Goal: Information Seeking & Learning: Learn about a topic

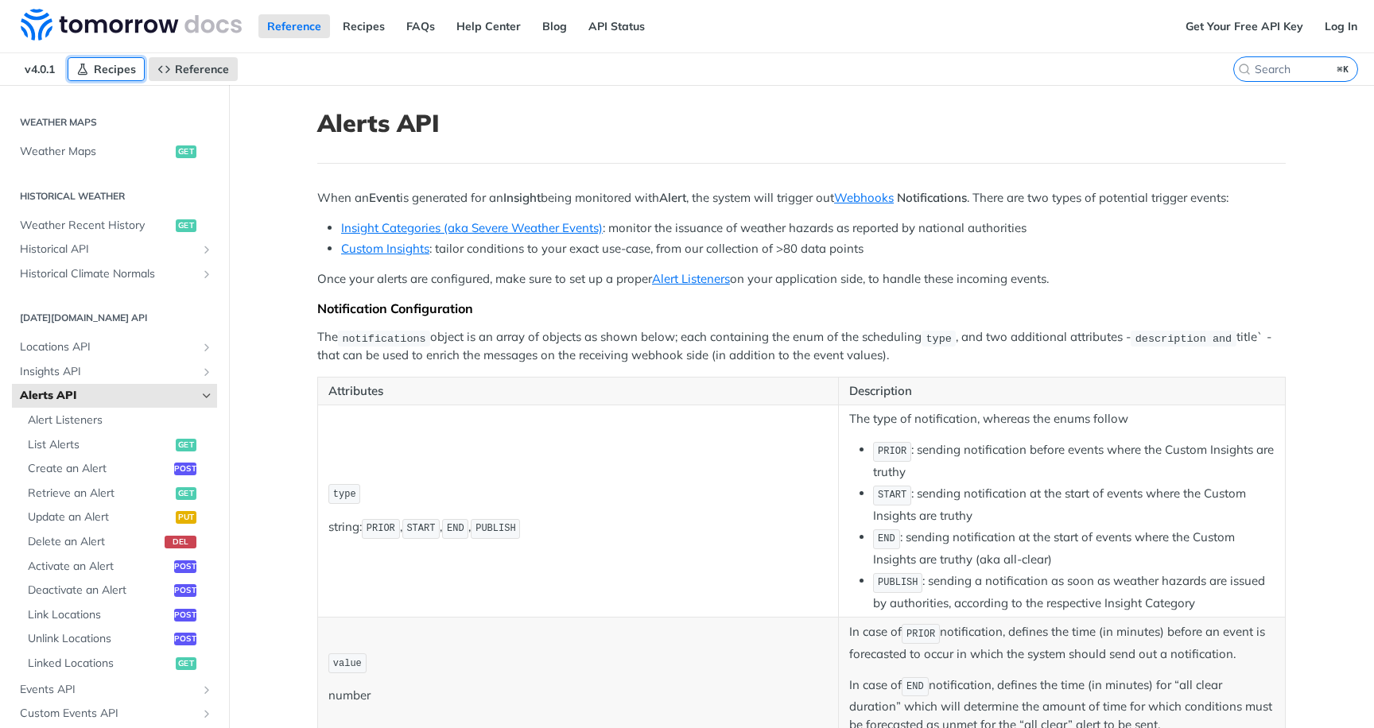
click at [115, 73] on span "Recipes" at bounding box center [115, 69] width 42 height 14
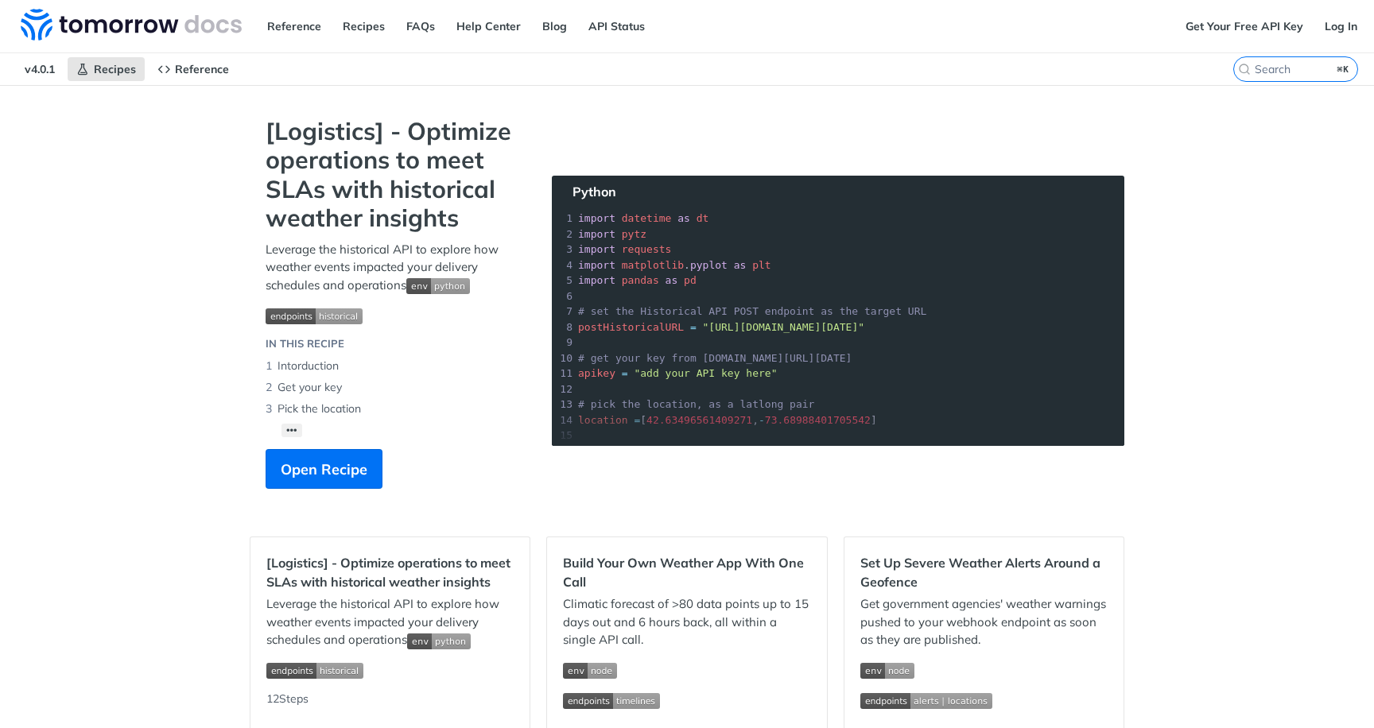
click at [336, 313] on img "Expand image" at bounding box center [314, 317] width 97 height 16
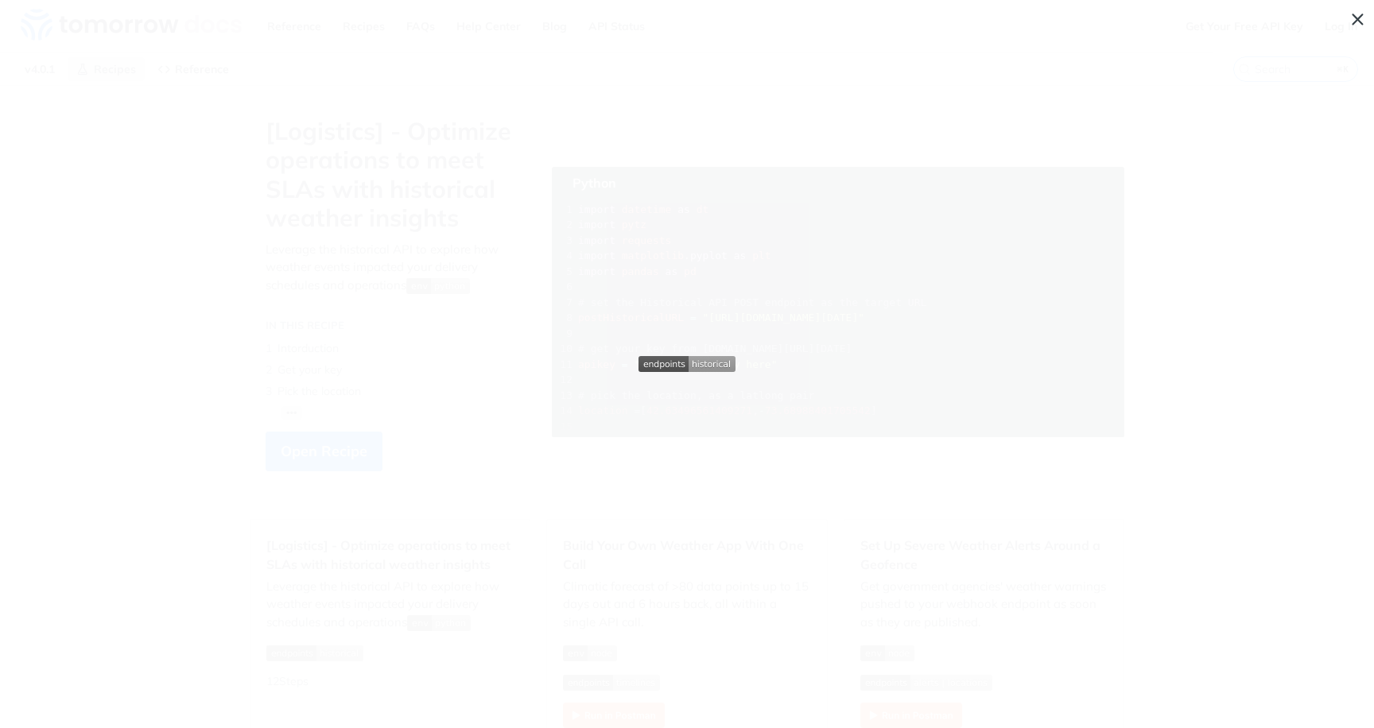
click at [336, 313] on span "Collapse image" at bounding box center [687, 364] width 1374 height 728
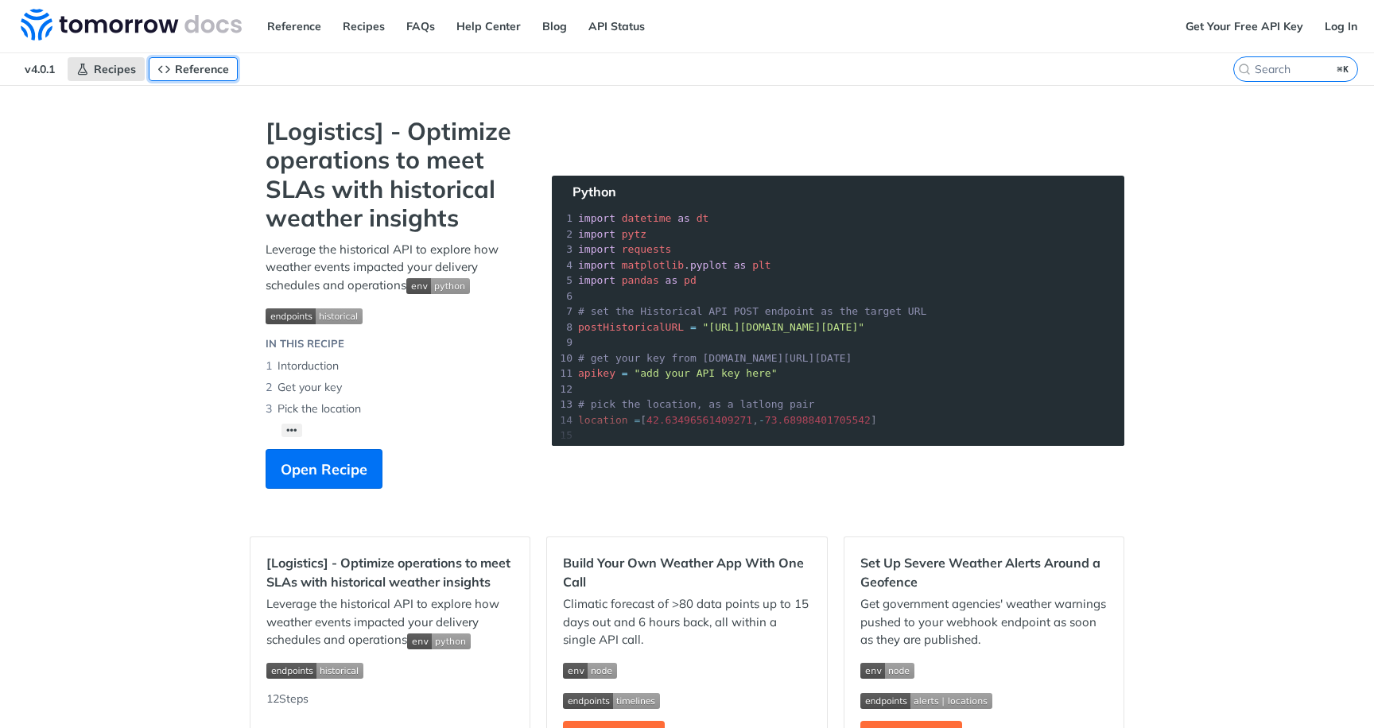
click at [212, 68] on span "Reference" at bounding box center [202, 69] width 54 height 14
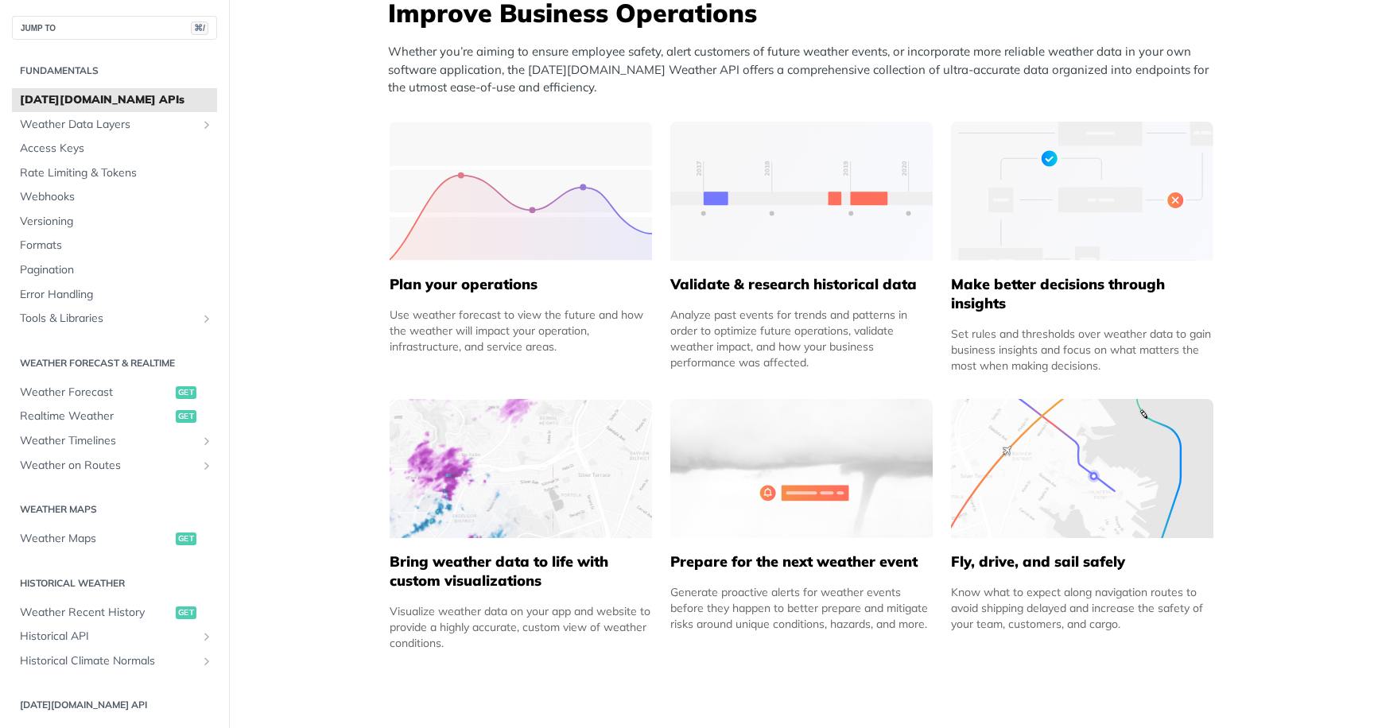
scroll to position [678, 0]
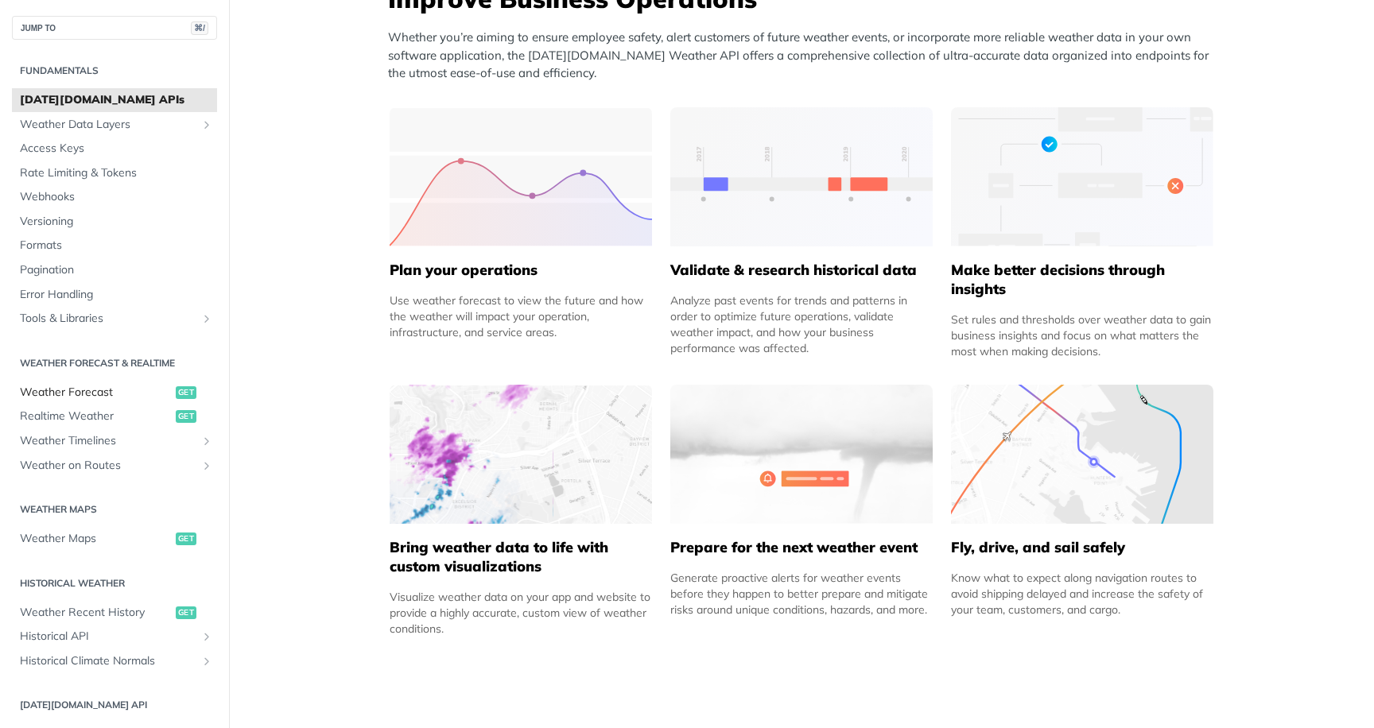
click at [77, 394] on span "Weather Forecast" at bounding box center [96, 393] width 152 height 16
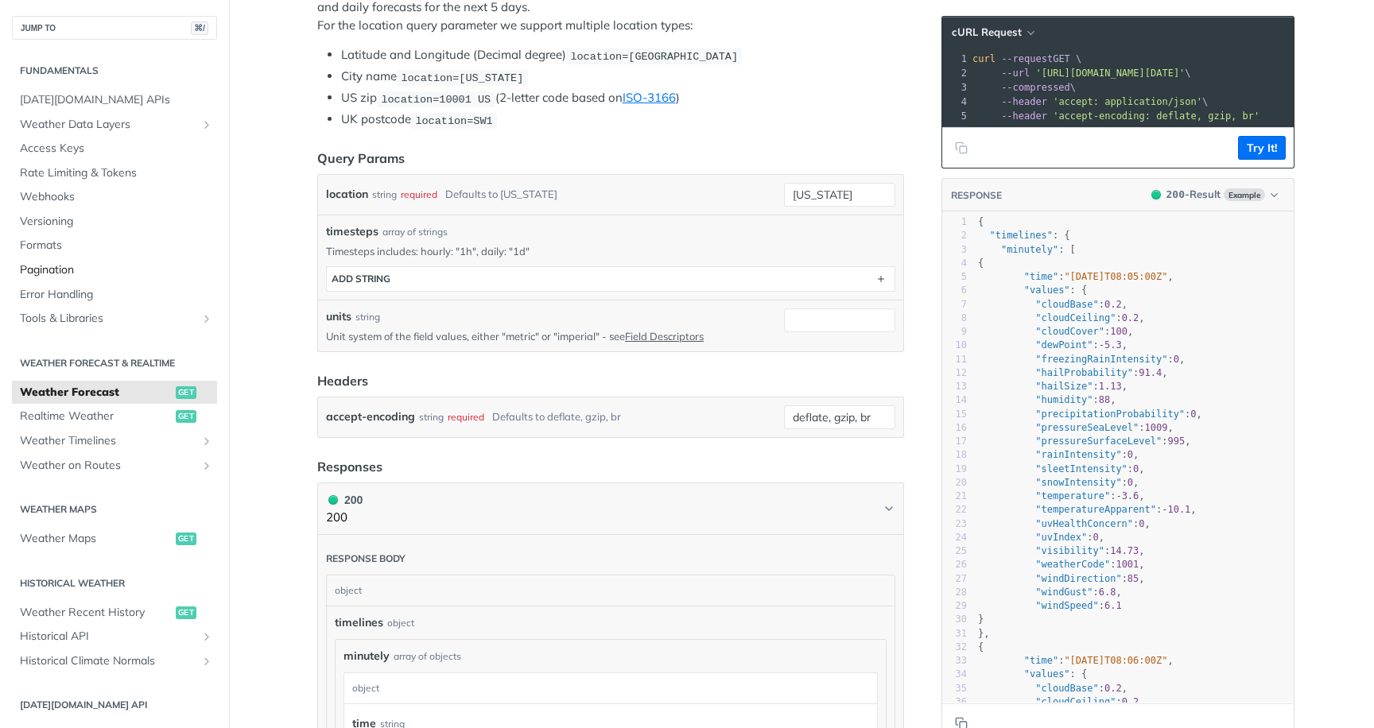
scroll to position [363, 0]
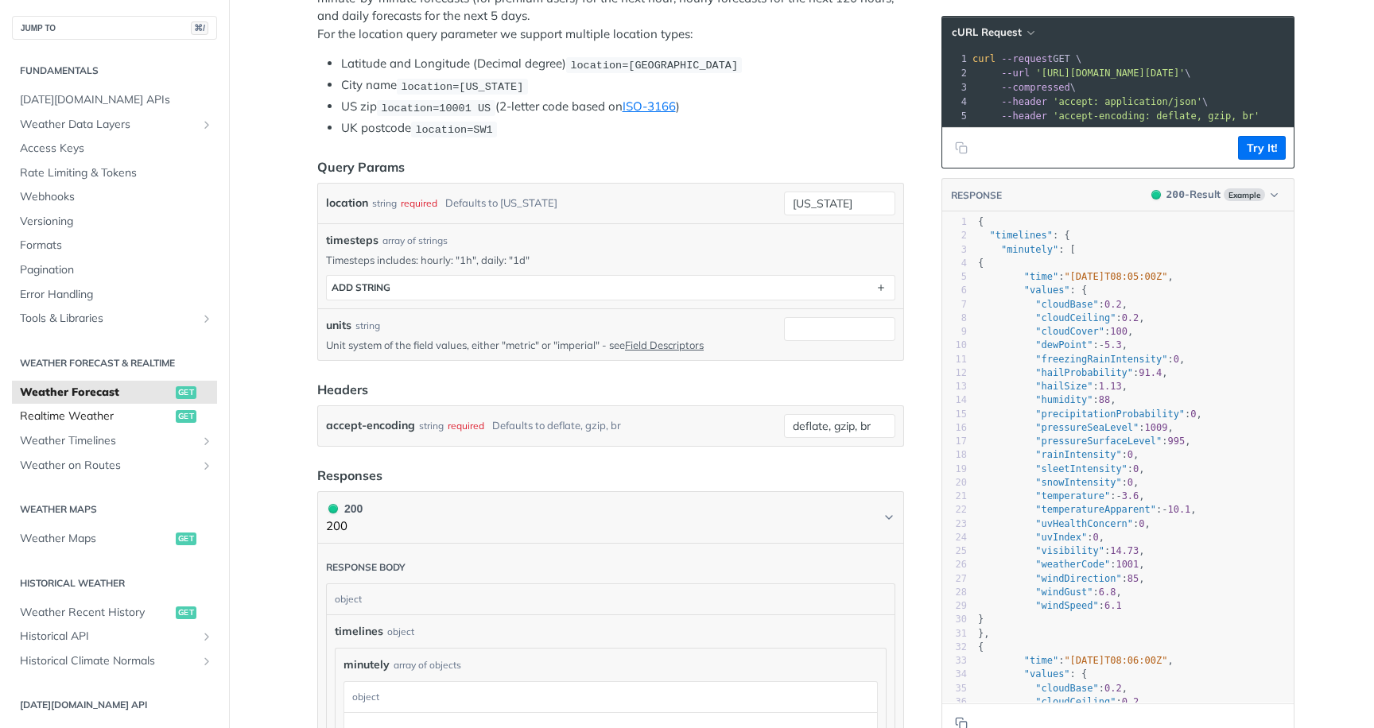
click at [120, 412] on span "Realtime Weather" at bounding box center [96, 417] width 152 height 16
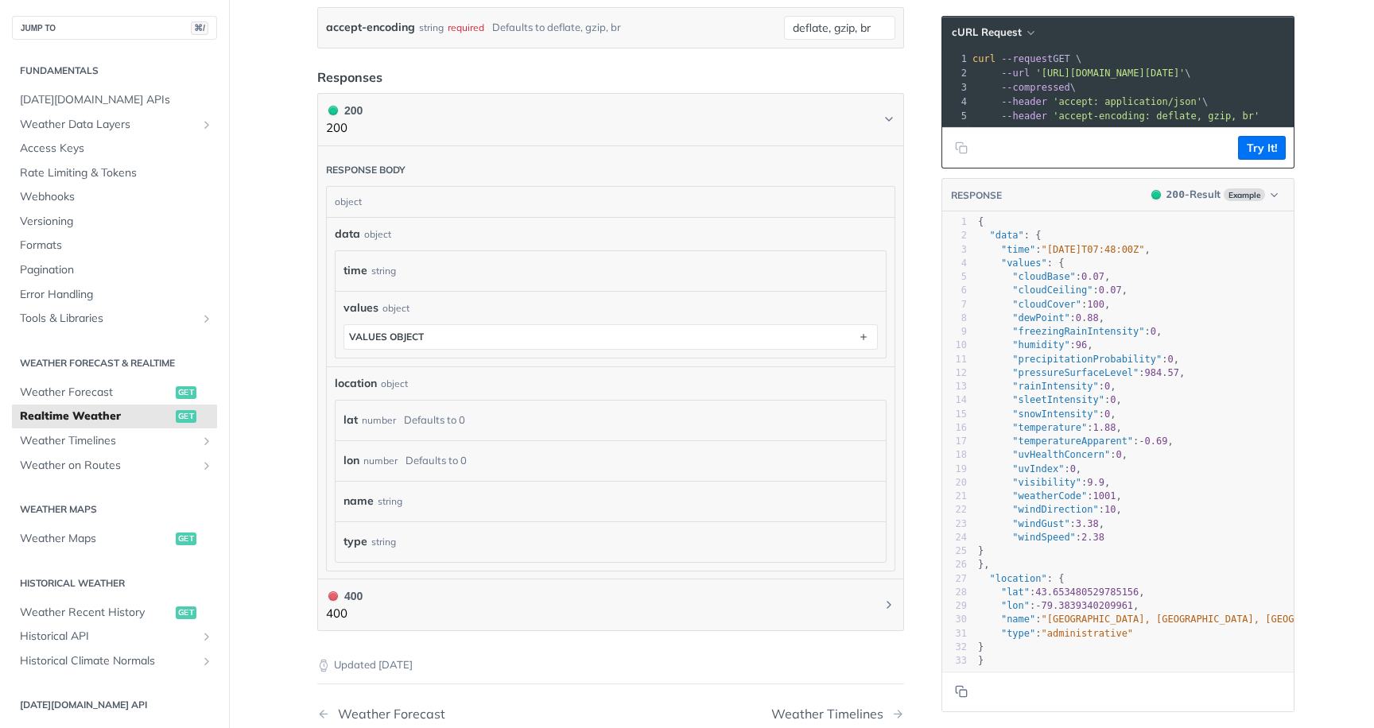
scroll to position [666, 0]
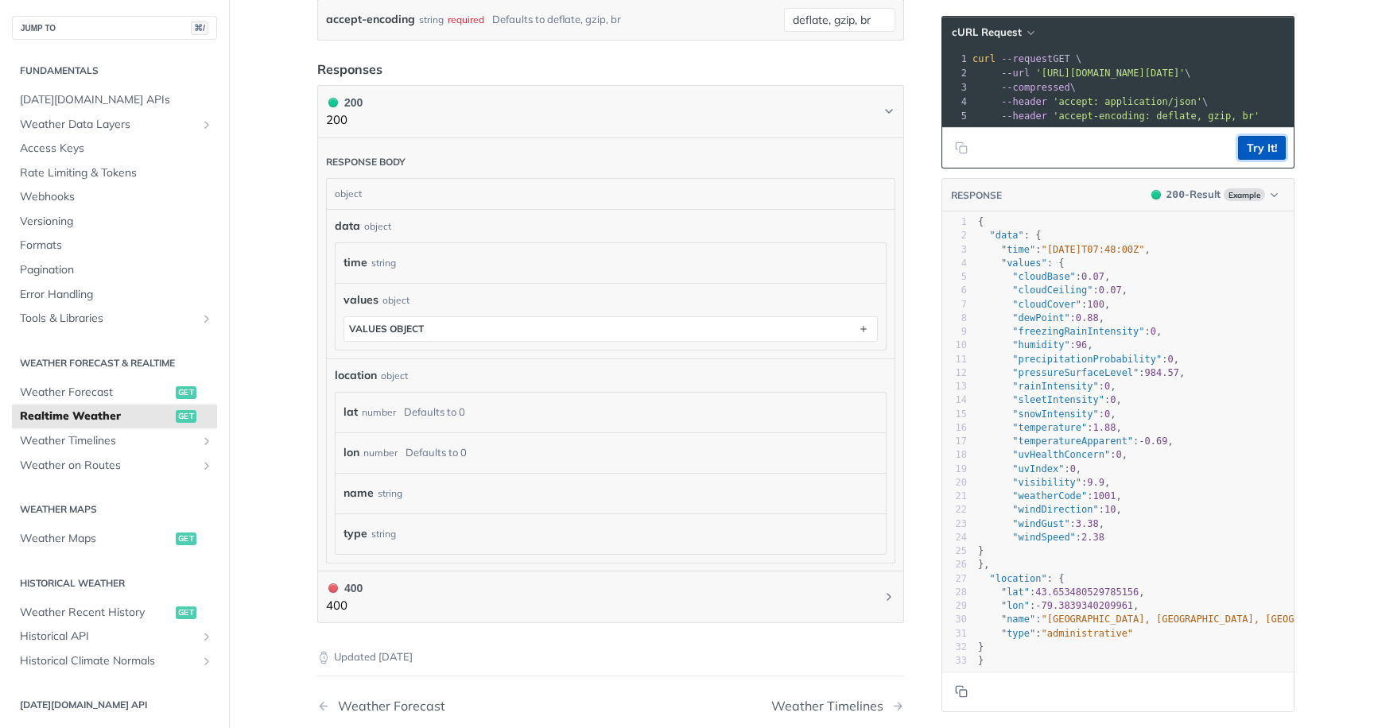
click at [1263, 146] on button "Try It!" at bounding box center [1262, 148] width 48 height 24
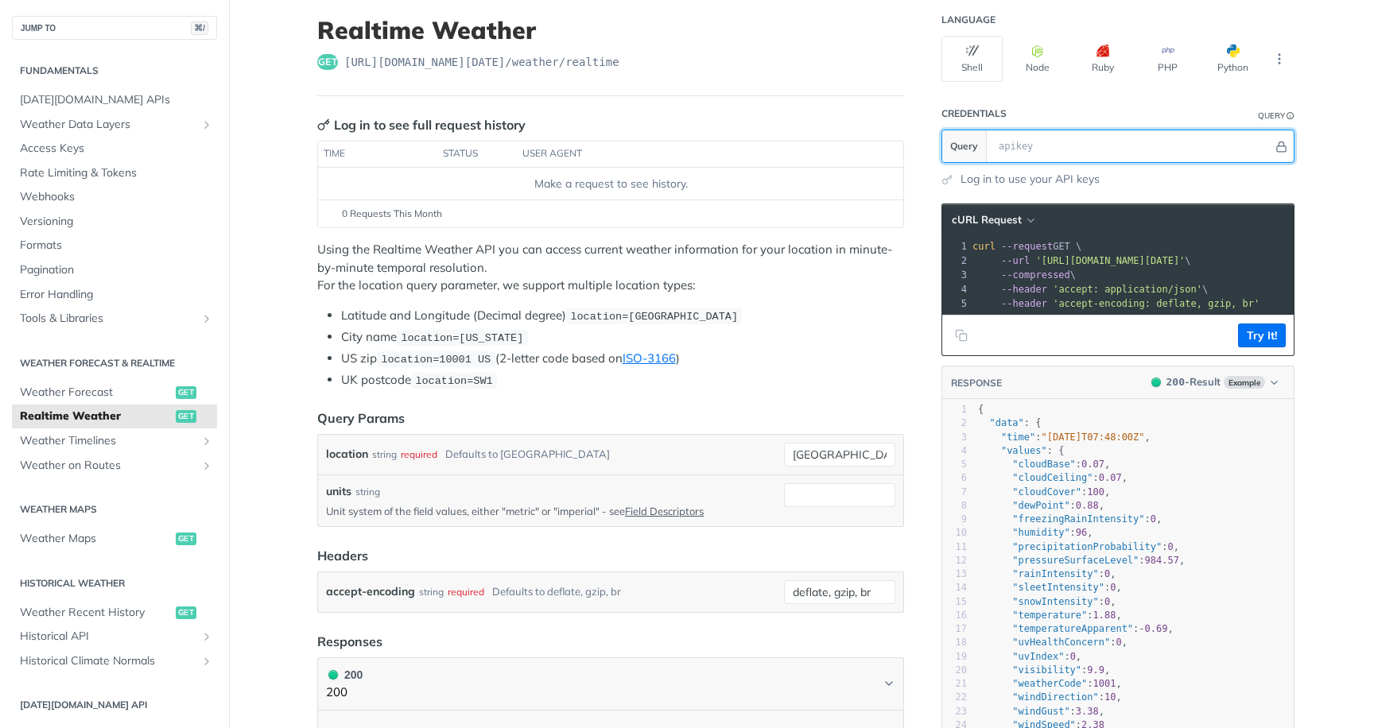
scroll to position [87, 0]
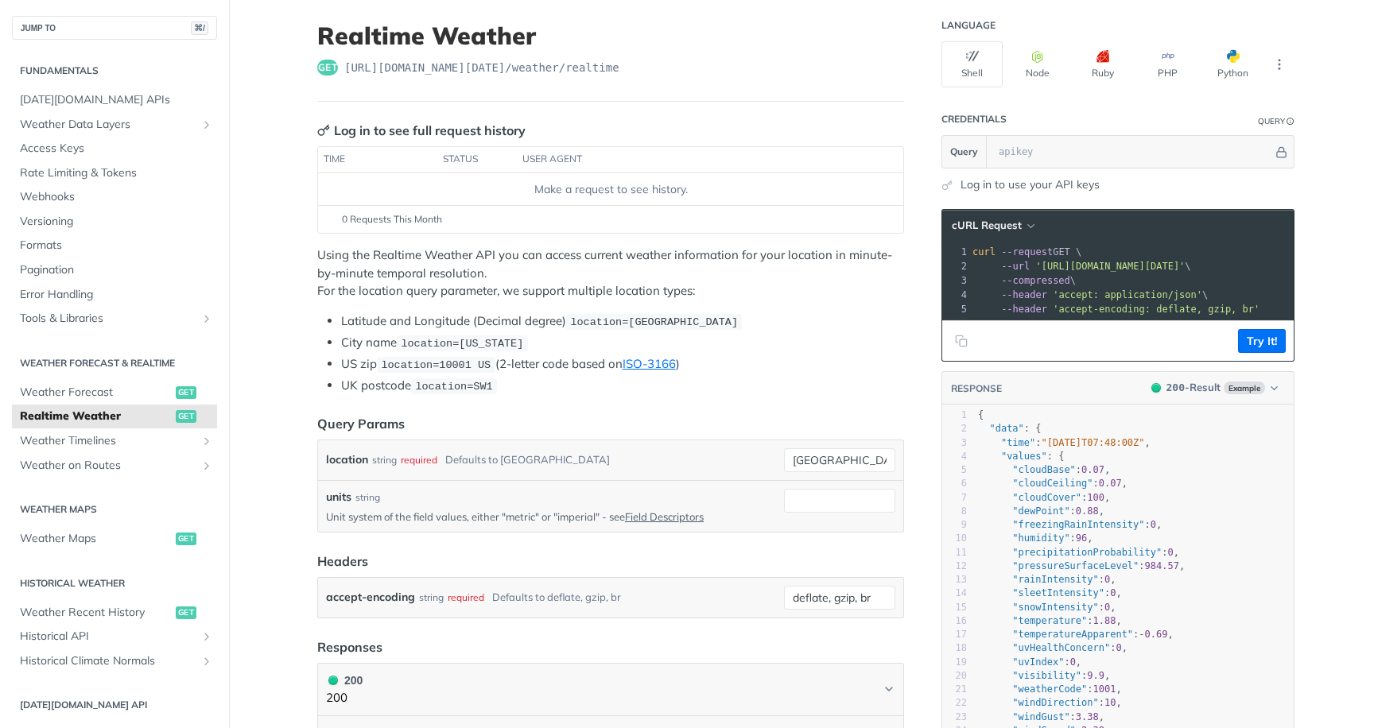
click at [977, 185] on link "Log in to use your API keys" at bounding box center [1030, 185] width 139 height 17
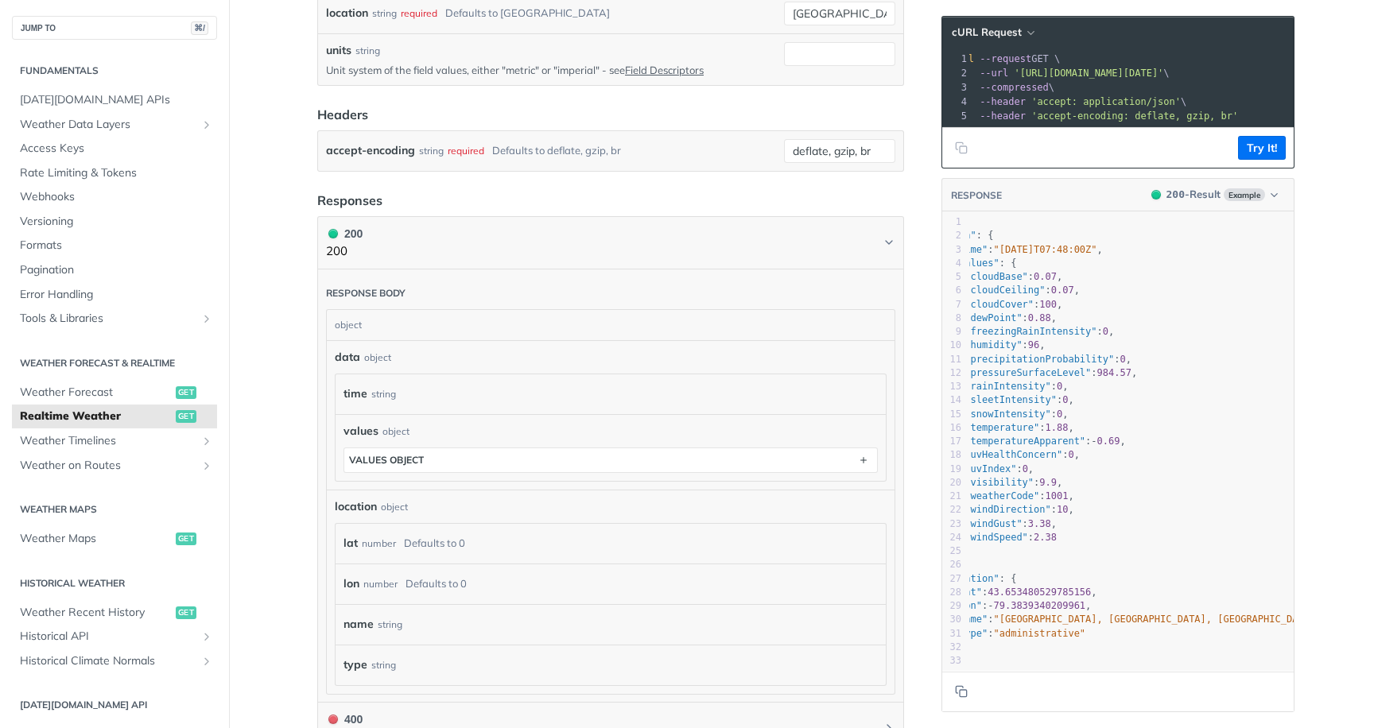
scroll to position [0, 39]
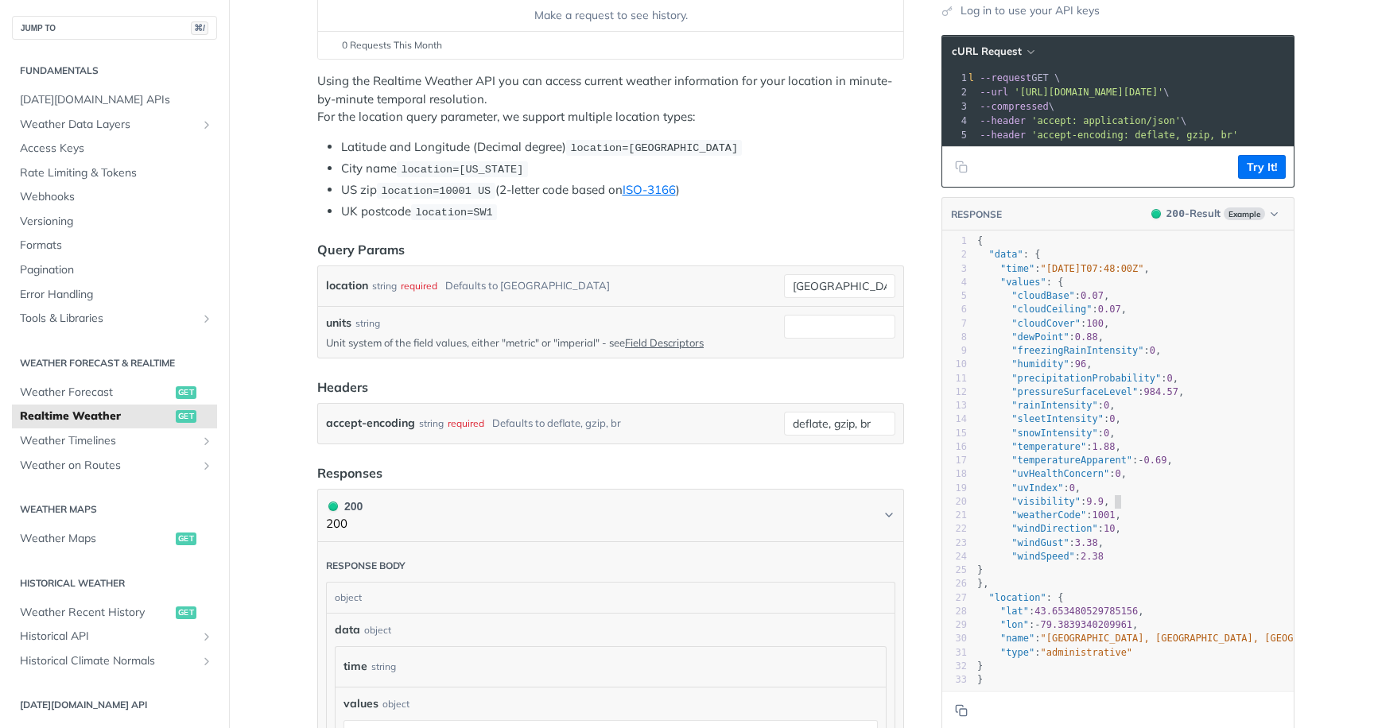
click at [1117, 503] on pre ""visibility" : 9.9 ," at bounding box center [1178, 502] width 408 height 14
click at [1125, 503] on pre ""visibility" : 9.9 ," at bounding box center [1178, 502] width 408 height 14
